Goal: Task Accomplishment & Management: Manage account settings

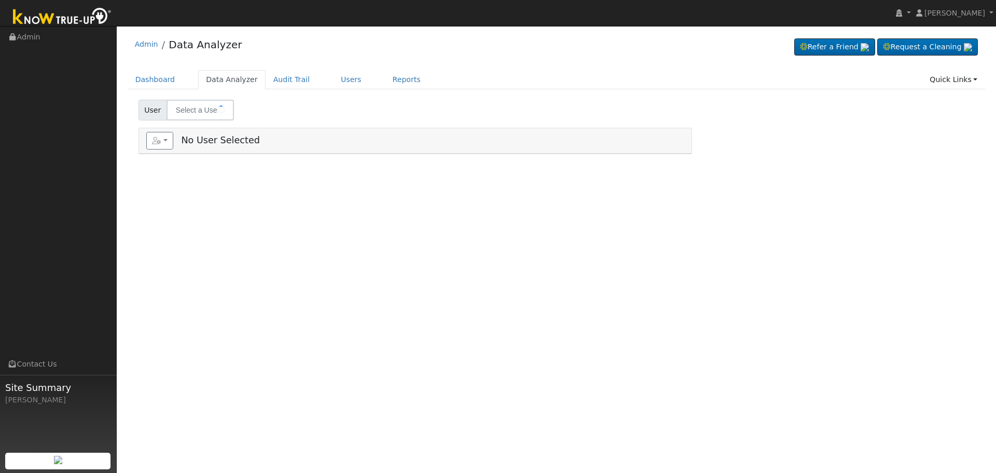
type input "[PERSON_NAME] & [PERSON_NAME]"
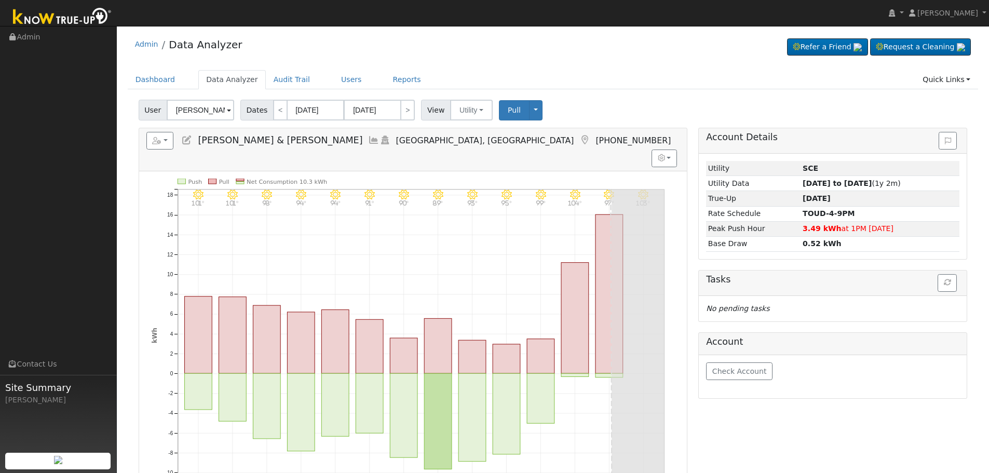
click at [368, 140] on icon at bounding box center [373, 139] width 11 height 9
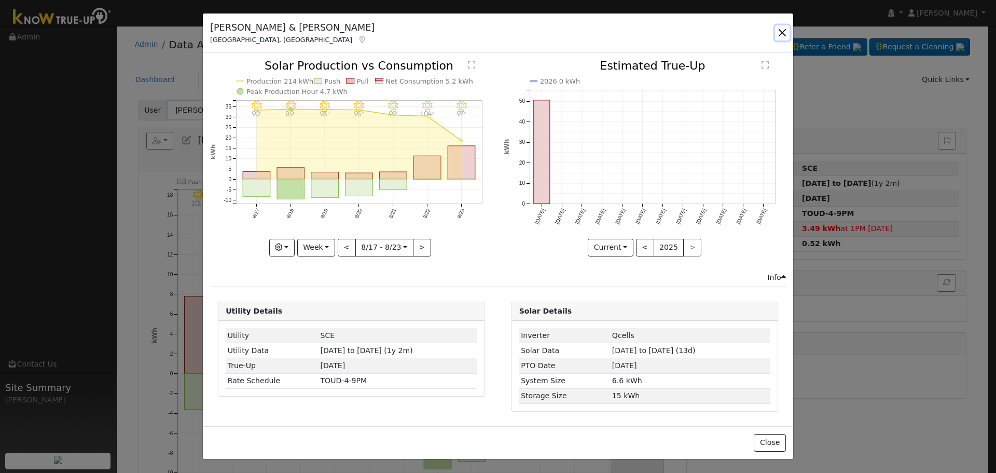
click at [782, 34] on button "button" at bounding box center [782, 32] width 15 height 15
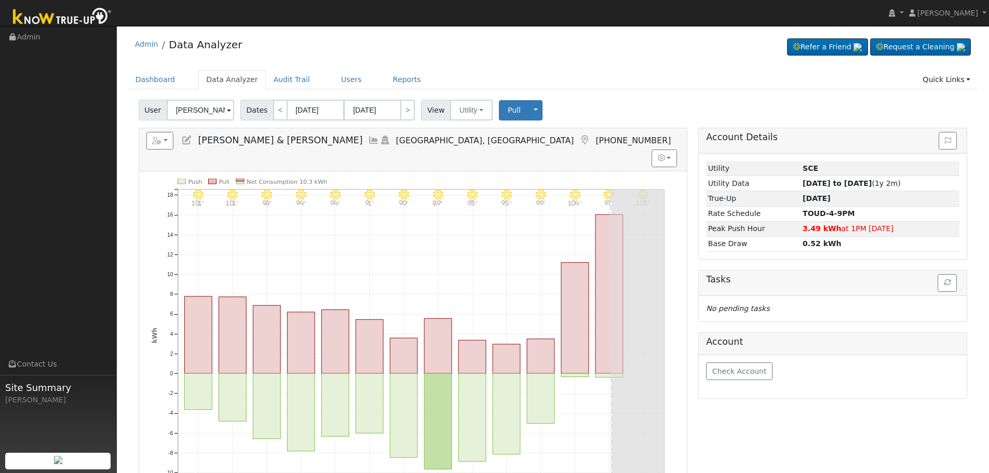
click at [190, 142] on icon at bounding box center [186, 139] width 11 height 9
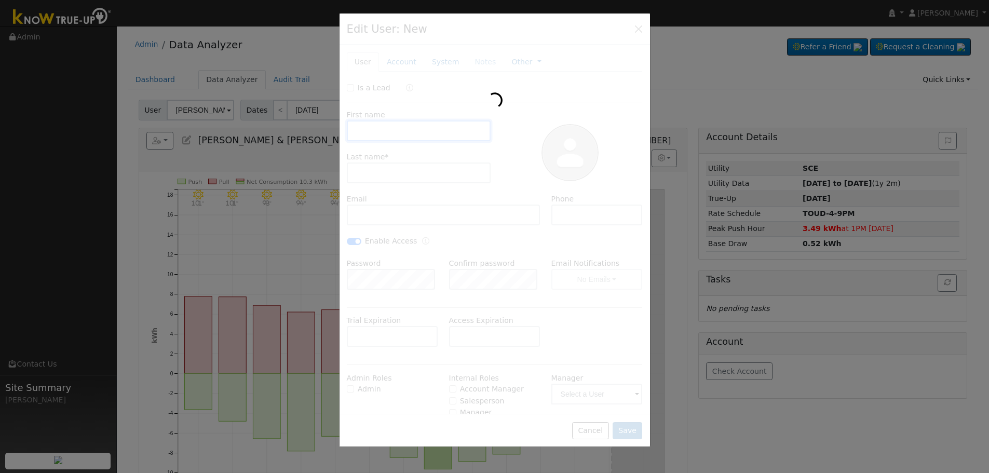
type input "[PERSON_NAME] & [PERSON_NAME]"
type input "Micola"
type input "[EMAIL_ADDRESS][DOMAIN_NAME]"
type input "5593082702"
checkbox input "true"
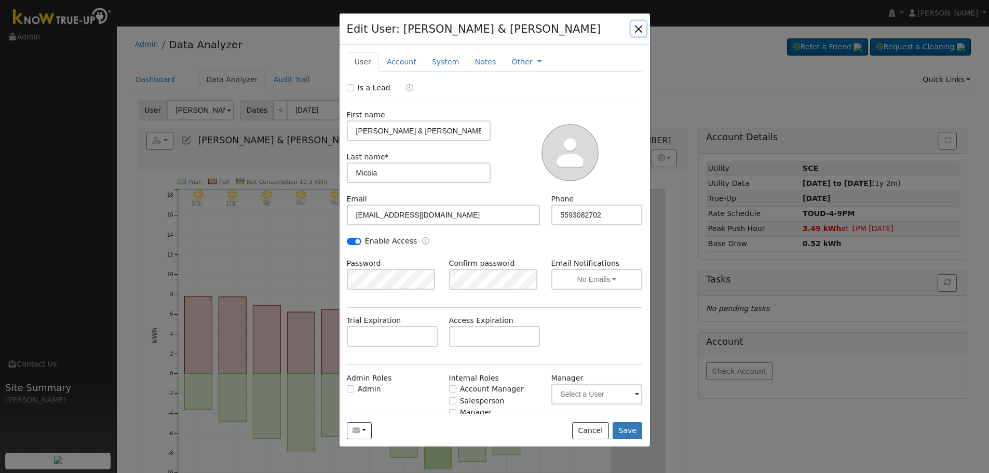
click at [636, 32] on button "button" at bounding box center [638, 28] width 15 height 15
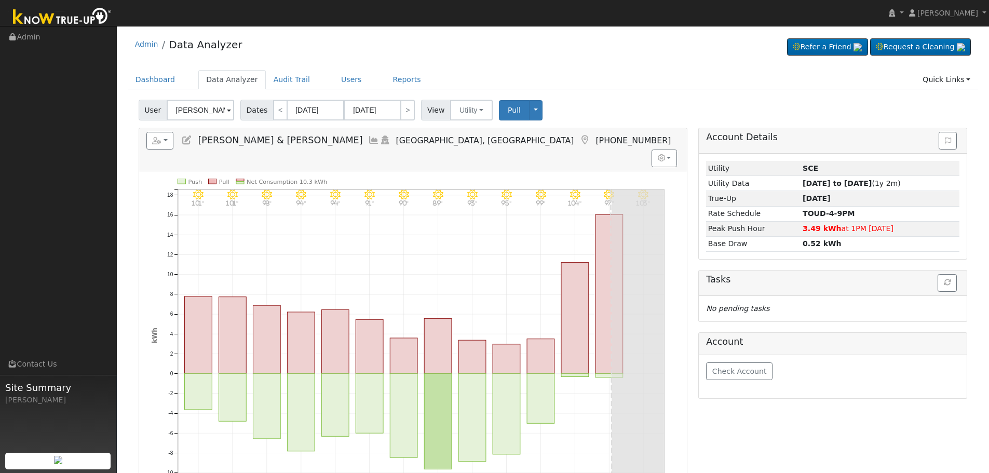
click at [368, 140] on icon at bounding box center [373, 139] width 11 height 9
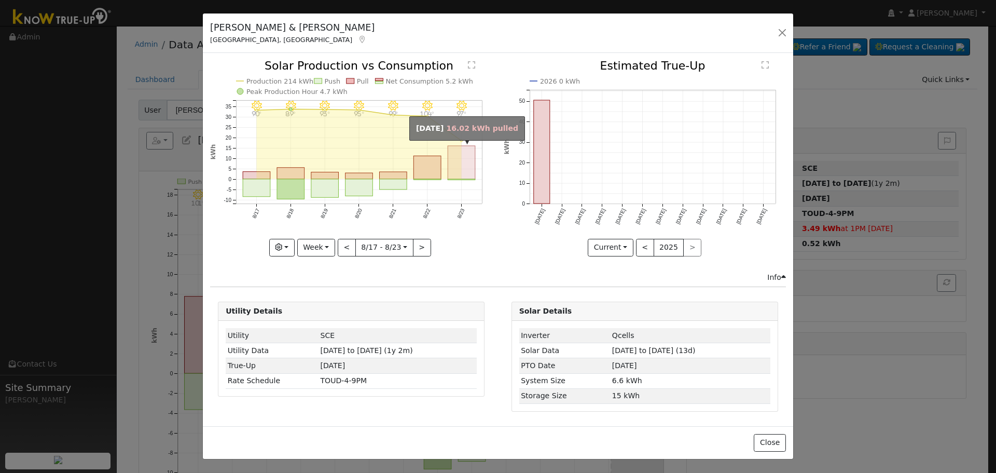
click at [463, 166] on rect "onclick=""" at bounding box center [462, 162] width 28 height 33
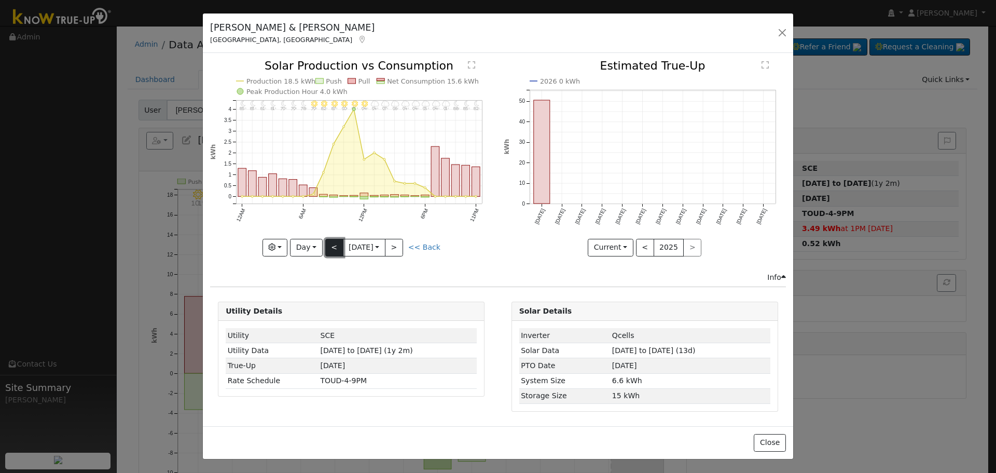
click at [338, 249] on button "<" at bounding box center [334, 248] width 18 height 18
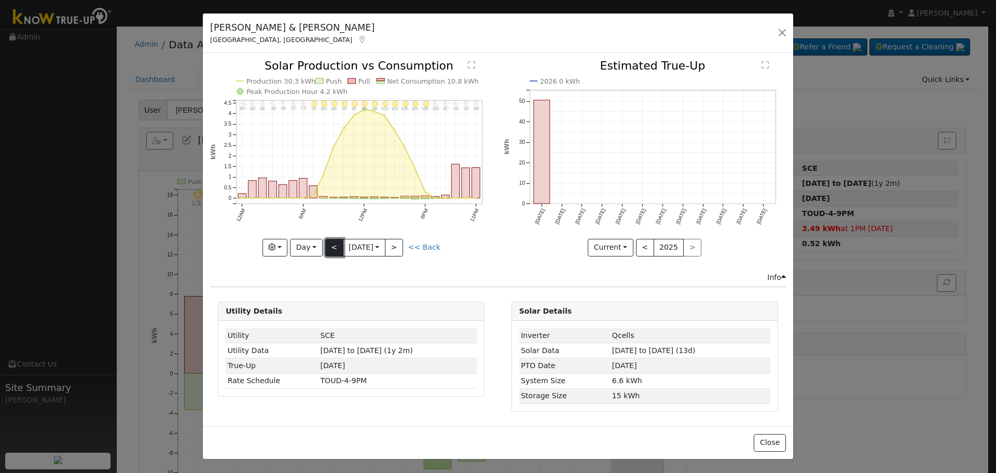
click at [338, 245] on button "<" at bounding box center [334, 248] width 18 height 18
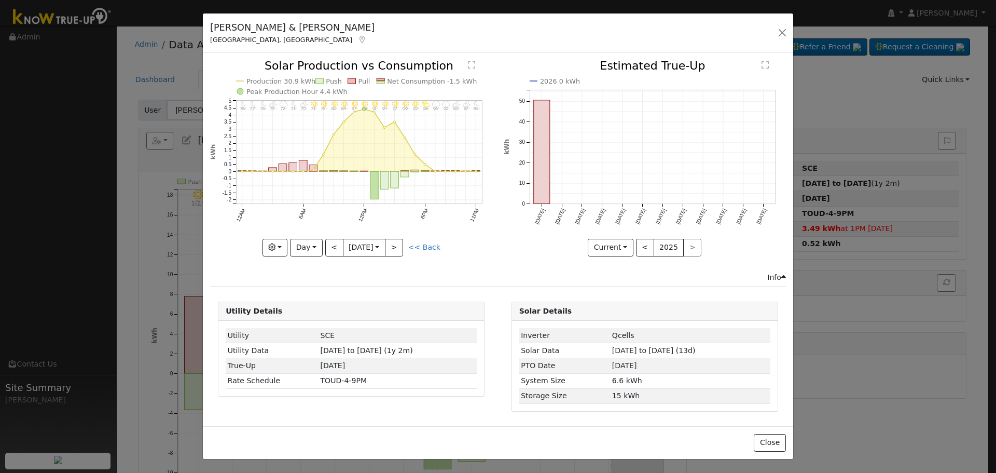
click at [424, 247] on link "<< Back" at bounding box center [424, 247] width 32 height 8
type input "[DATE]"
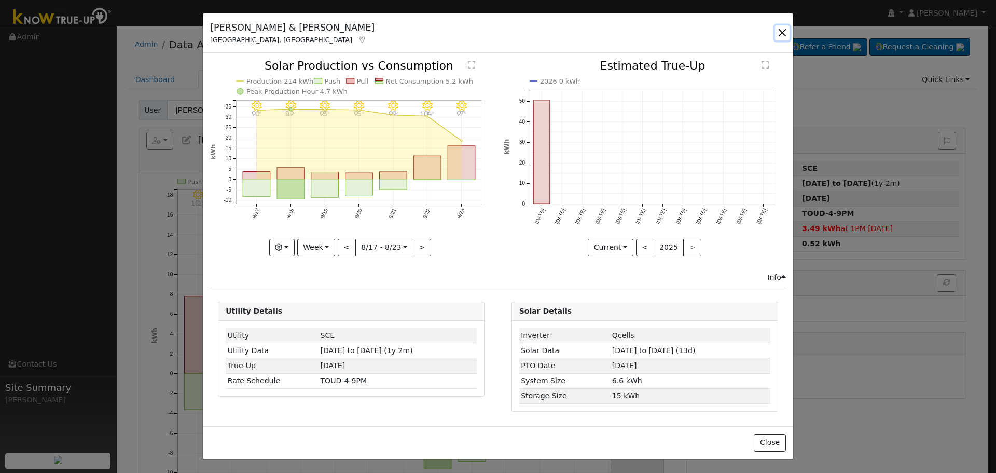
click at [783, 37] on button "button" at bounding box center [782, 32] width 15 height 15
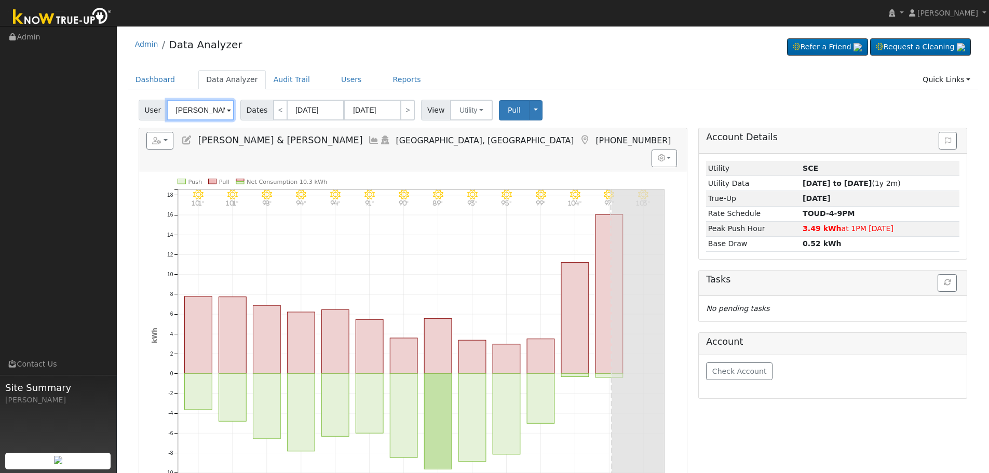
click at [188, 107] on input "[PERSON_NAME] & [PERSON_NAME]" at bounding box center [200, 110] width 67 height 21
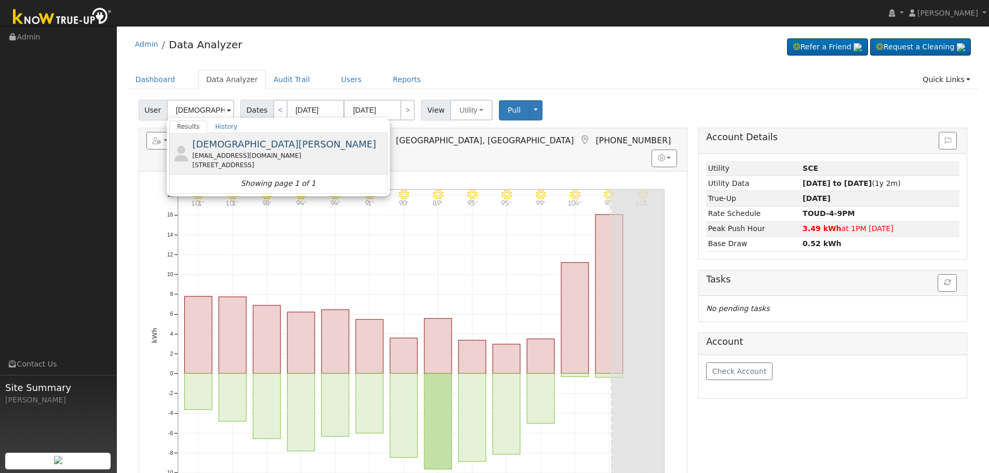
click at [245, 147] on span "[DEMOGRAPHIC_DATA][PERSON_NAME]" at bounding box center [284, 144] width 184 height 11
type input "[DEMOGRAPHIC_DATA][PERSON_NAME]"
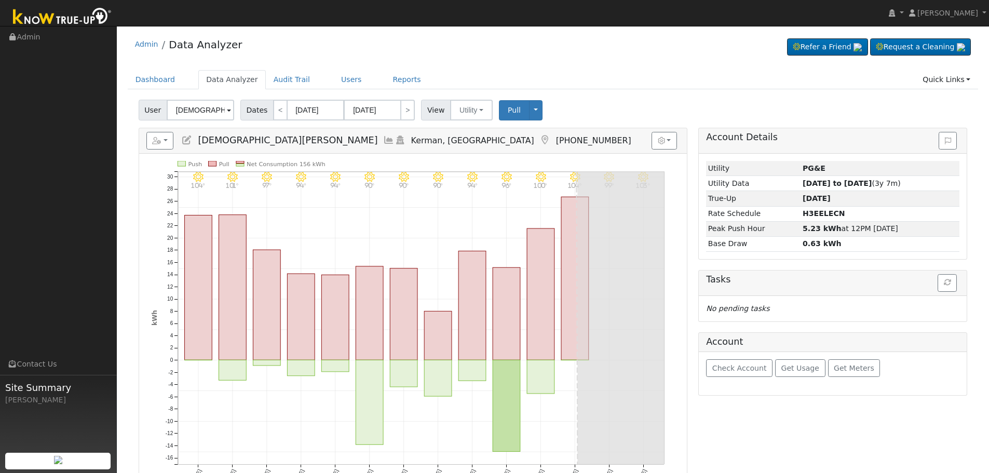
click at [383, 139] on icon at bounding box center [388, 139] width 11 height 9
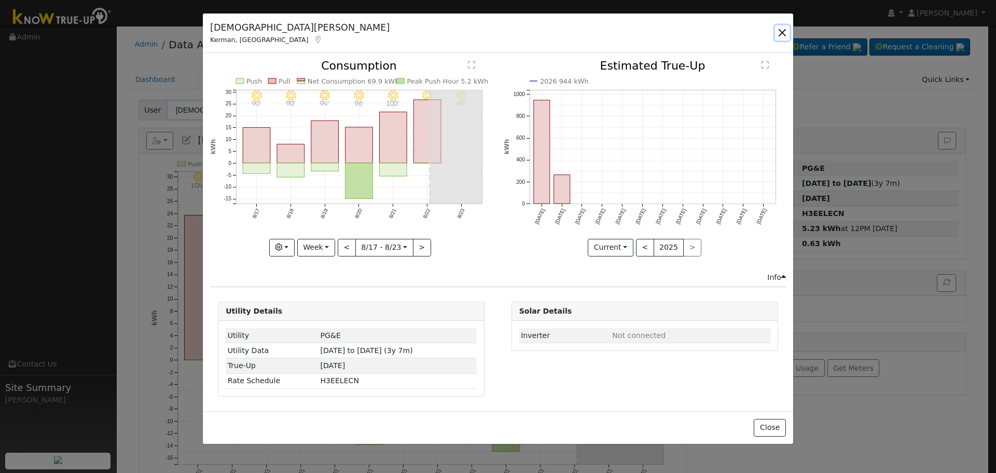
click at [784, 32] on button "button" at bounding box center [782, 32] width 15 height 15
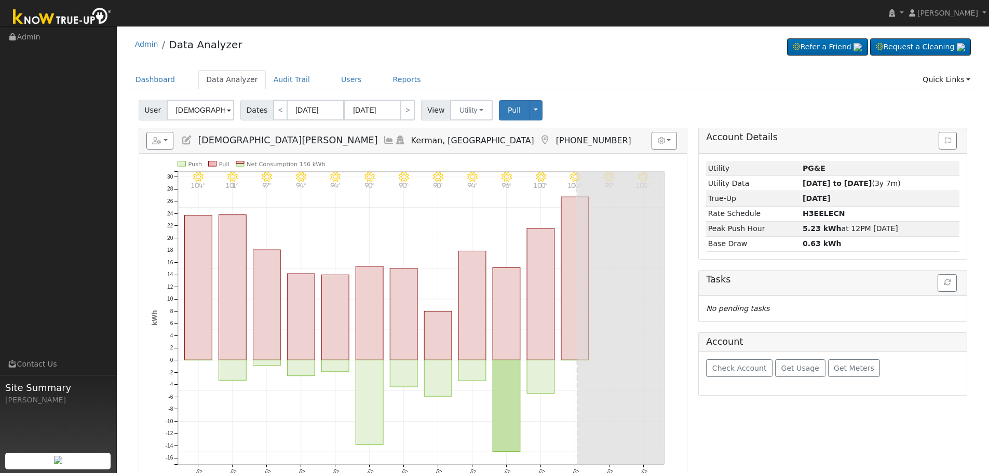
click at [278, 144] on h5 "Reports Scenario Health Check Energy Audit Account Timeline User Audit Trail In…" at bounding box center [412, 141] width 533 height 18
click at [383, 143] on icon at bounding box center [388, 139] width 11 height 9
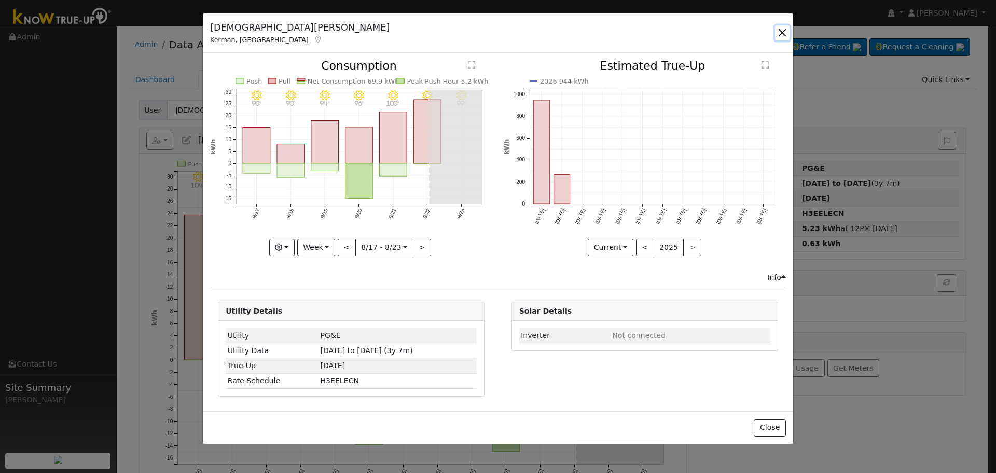
click at [785, 36] on button "button" at bounding box center [782, 32] width 15 height 15
